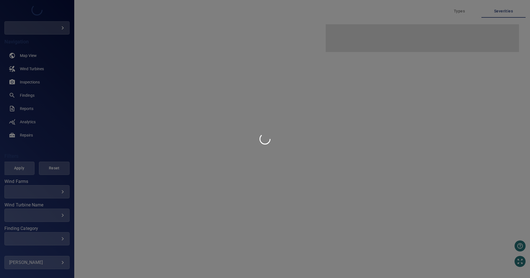
type input "********"
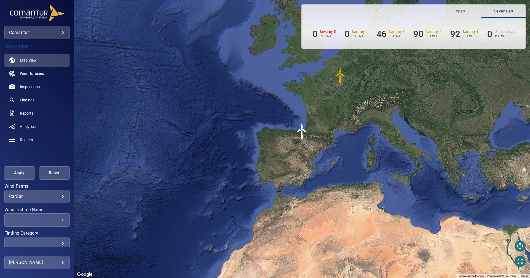
click at [64, 31] on body "**********" at bounding box center [265, 139] width 530 height 278
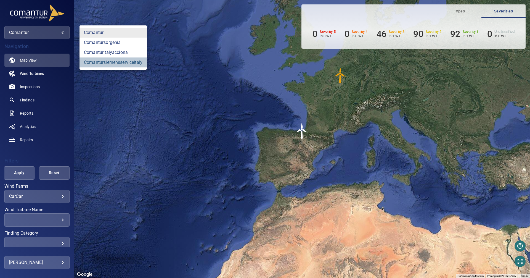
click at [96, 61] on link "comantursiemensserviceitaly" at bounding box center [113, 62] width 67 height 10
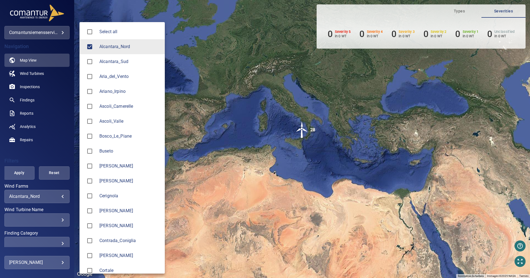
click at [59, 199] on body "**********" at bounding box center [265, 139] width 530 height 278
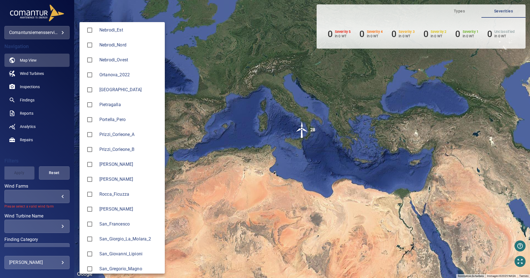
scroll to position [480, 0]
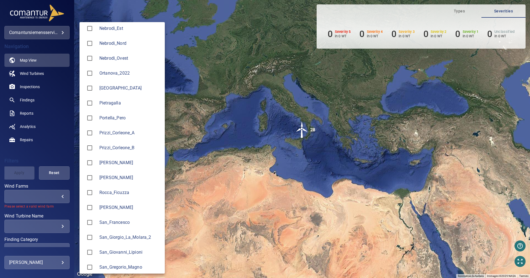
click at [96, 190] on div at bounding box center [91, 193] width 15 height 12
type input "**********"
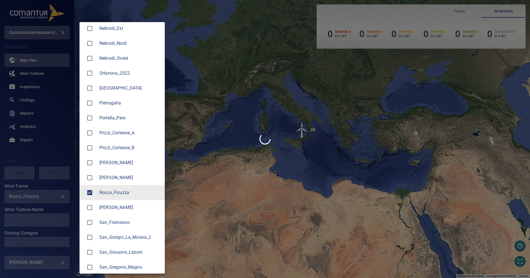
click at [257, 165] on div at bounding box center [265, 139] width 530 height 278
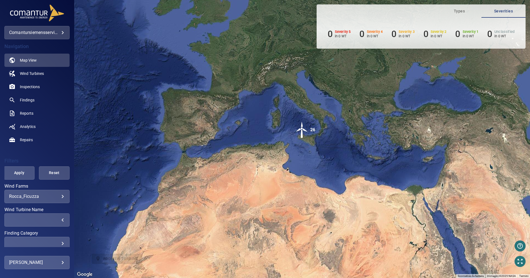
click at [56, 221] on div "​" at bounding box center [37, 219] width 56 height 5
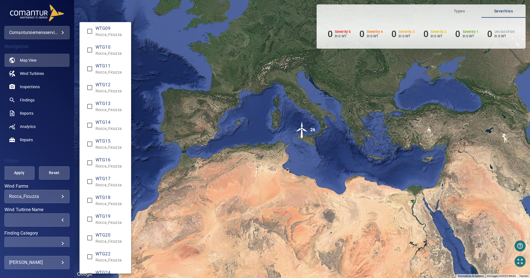
scroll to position [78, 0]
type input "**********"
click at [193, 203] on div "Wind Turbine Name" at bounding box center [265, 139] width 530 height 278
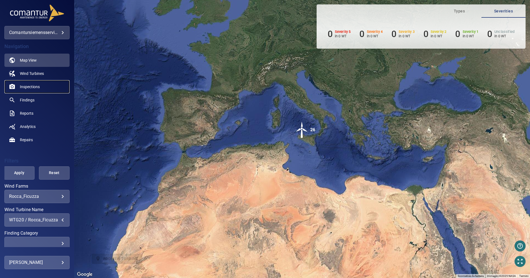
click at [28, 85] on span "Inspections" at bounding box center [30, 87] width 20 height 6
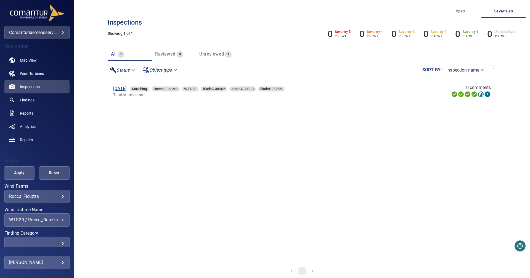
drag, startPoint x: 125, startPoint y: 91, endPoint x: 124, endPoint y: 89, distance: 2.9
click at [124, 89] on div "[DATE] Matching Rocca_Ficuzza WTG20 bladeC-30902 bladeA-30913 bladeB-30899" at bounding box center [240, 88] width 255 height 7
click at [124, 89] on link "[DATE]" at bounding box center [119, 88] width 13 height 5
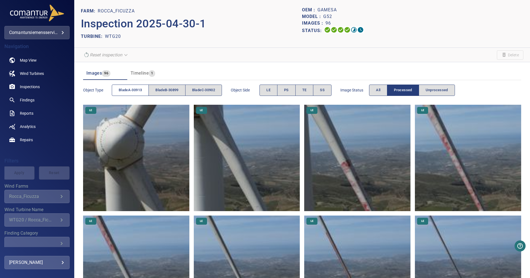
click at [133, 88] on span "bladeA-30913" at bounding box center [130, 90] width 23 height 6
click at [276, 92] on button "LE" at bounding box center [269, 89] width 18 height 11
click at [285, 92] on button "PS" at bounding box center [286, 89] width 18 height 11
click at [299, 92] on button "TE" at bounding box center [304, 89] width 18 height 11
click at [336, 87] on div "Object type bladeA-30913 bladeB-30899 bladeC-30902 Object Side LE PS TE SS Imag…" at bounding box center [302, 90] width 438 height 16
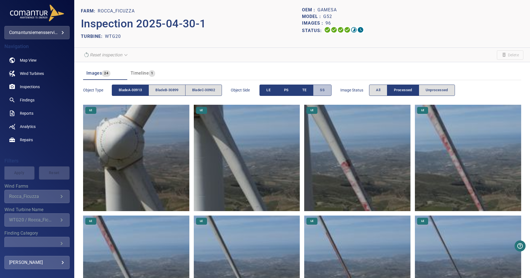
click at [329, 91] on button "SS" at bounding box center [322, 89] width 18 height 11
drag, startPoint x: 434, startPoint y: 97, endPoint x: 434, endPoint y: 92, distance: 5.2
click at [434, 92] on div "Image Status All Processed Unprocessed" at bounding box center [397, 90] width 115 height 16
click at [434, 92] on span "Unprocessed" at bounding box center [437, 90] width 22 height 6
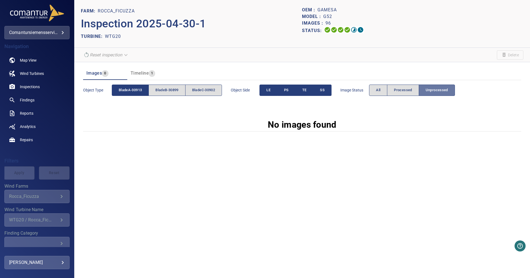
click at [438, 88] on span "Unprocessed" at bounding box center [437, 90] width 22 height 6
click at [401, 89] on span "Processed" at bounding box center [403, 90] width 18 height 6
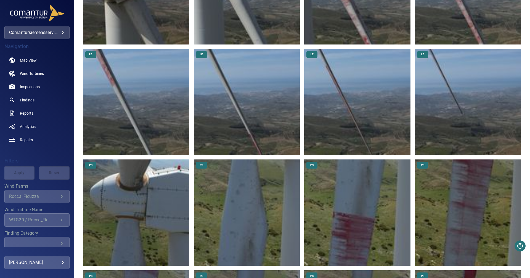
scroll to position [167, 0]
click at [140, 111] on img at bounding box center [136, 102] width 106 height 106
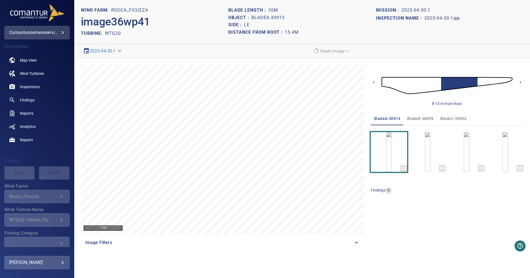
click at [488, 80] on img at bounding box center [447, 86] width 131 height 32
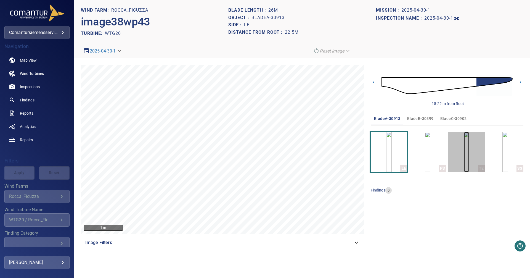
click at [469, 149] on img "button" at bounding box center [467, 152] width 6 height 40
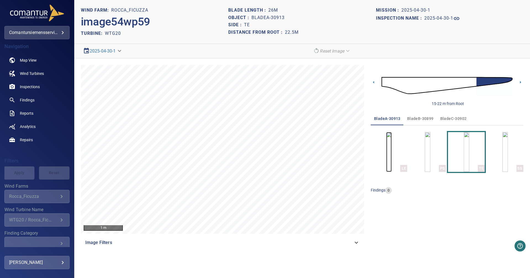
click at [388, 152] on img "button" at bounding box center [389, 152] width 6 height 40
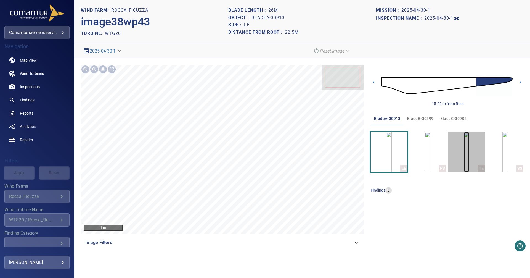
click at [464, 157] on img "button" at bounding box center [467, 152] width 6 height 40
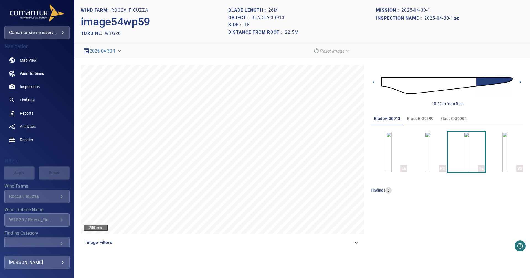
click at [522, 83] on icon at bounding box center [521, 82] width 6 height 6
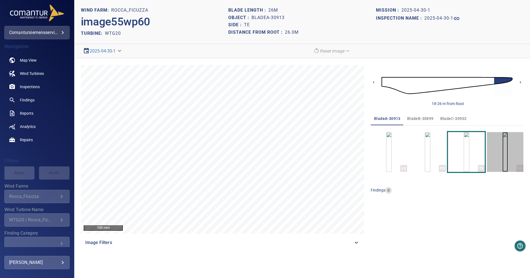
click at [503, 149] on img "button" at bounding box center [506, 152] width 6 height 40
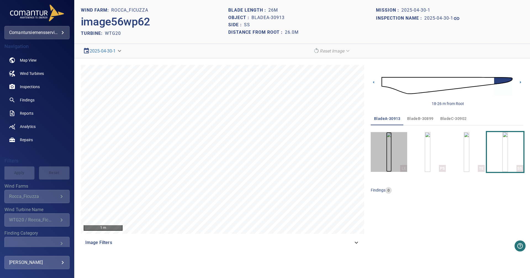
click at [392, 154] on img "button" at bounding box center [389, 152] width 6 height 40
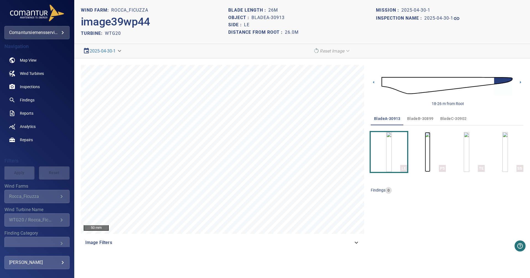
click at [430, 156] on img "button" at bounding box center [428, 152] width 6 height 40
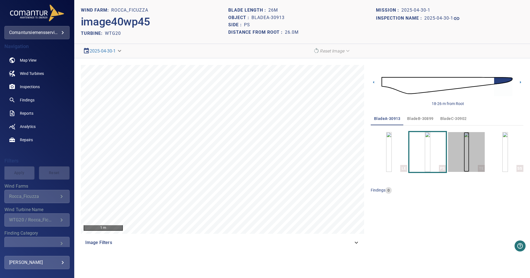
click at [464, 158] on img "button" at bounding box center [467, 152] width 6 height 40
